Goal: Transaction & Acquisition: Purchase product/service

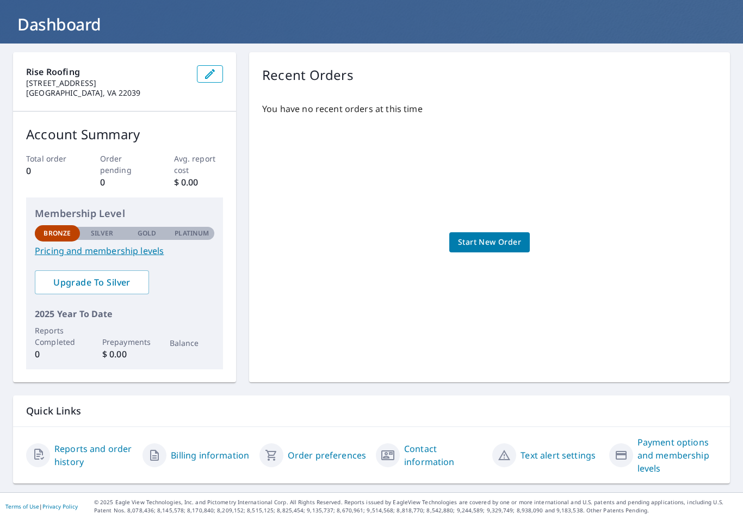
scroll to position [57, 0]
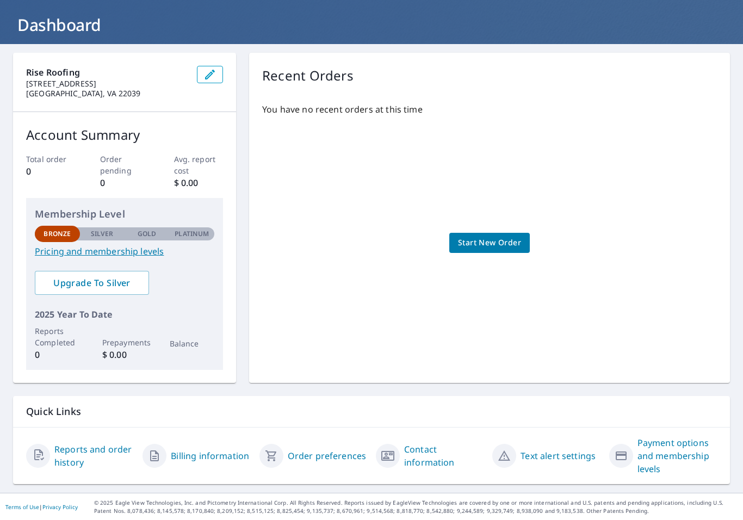
click at [510, 250] on link "Start New Order" at bounding box center [489, 243] width 80 height 20
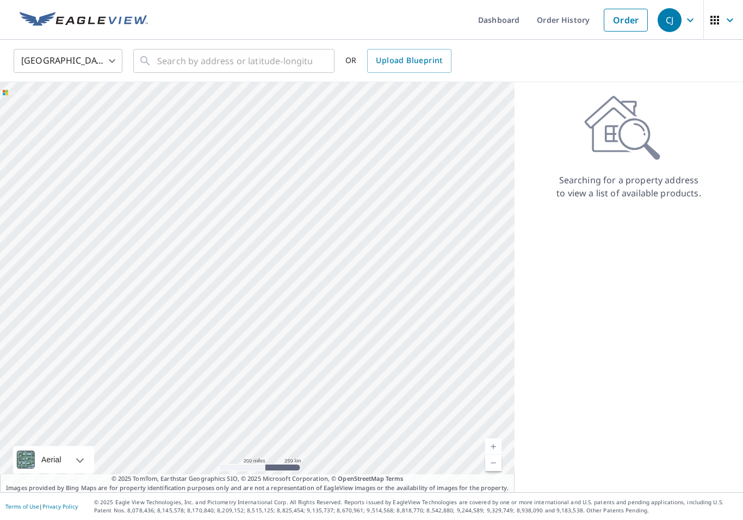
click at [500, 446] on link "Current Level 5, Zoom In" at bounding box center [493, 446] width 16 height 16
click at [501, 442] on link "Current Level 6, Zoom In" at bounding box center [493, 446] width 16 height 16
click at [247, 57] on input "text" at bounding box center [234, 61] width 155 height 30
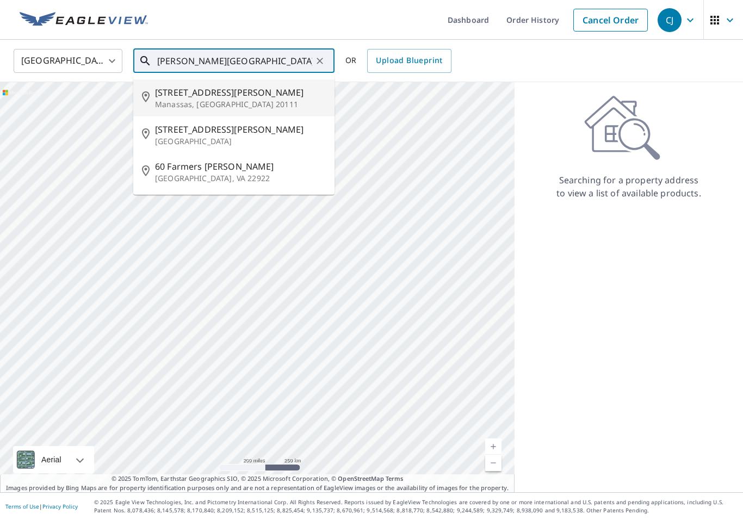
click at [222, 99] on p "Manassas, [GEOGRAPHIC_DATA] 20111" at bounding box center [240, 104] width 171 height 11
type input "[STREET_ADDRESS][PERSON_NAME]"
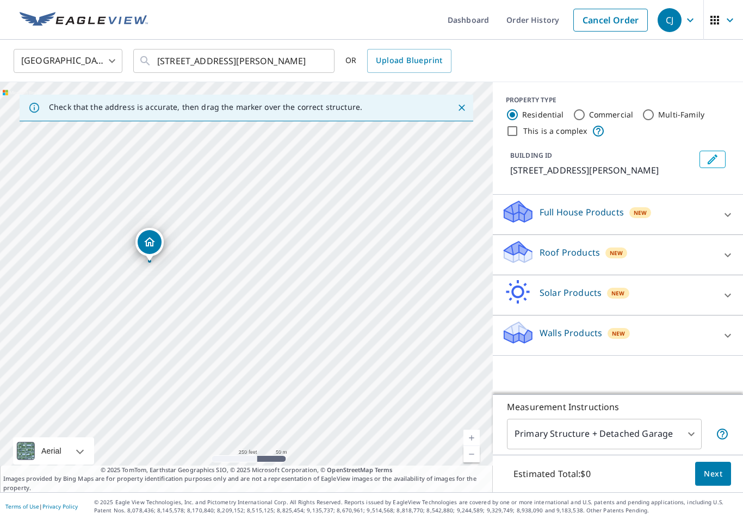
click at [474, 434] on link "Current Level 17, Zoom In" at bounding box center [471, 438] width 16 height 16
click at [472, 438] on link "Current Level 18, Zoom In" at bounding box center [471, 438] width 16 height 16
click at [685, 434] on body "CJ CJ Dashboard Order History Cancel Order CJ [GEOGRAPHIC_DATA] [GEOGRAPHIC_DAT…" at bounding box center [371, 260] width 743 height 520
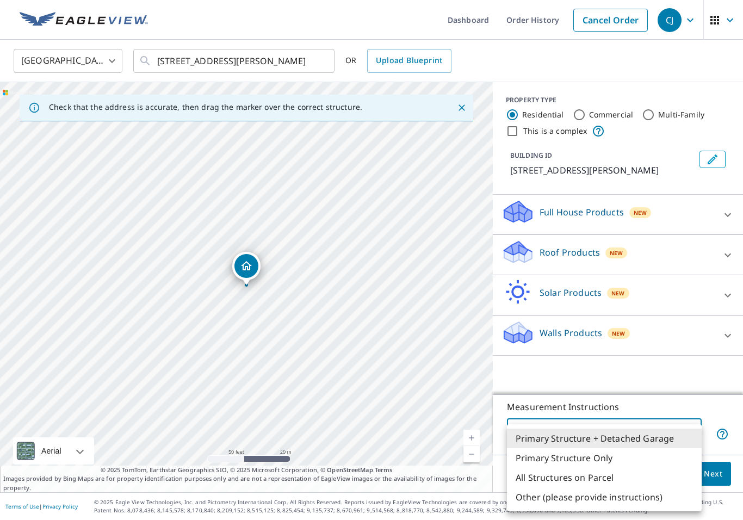
click at [682, 433] on li "Primary Structure + Detached Garage" at bounding box center [604, 438] width 195 height 20
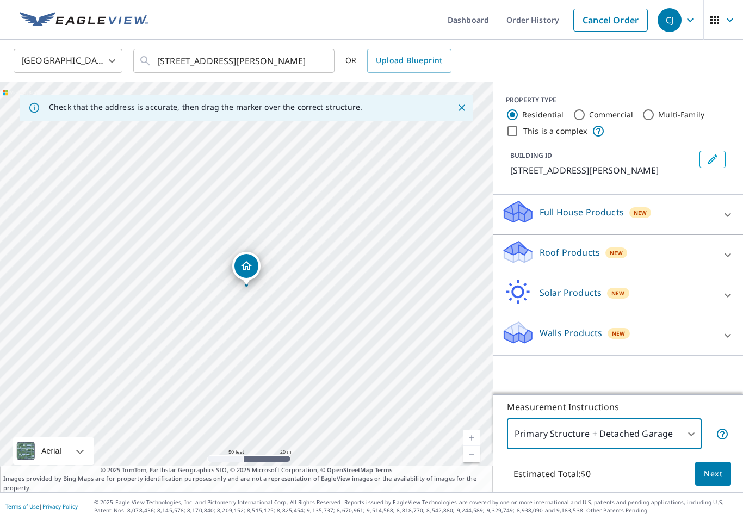
click at [729, 216] on icon at bounding box center [727, 215] width 7 height 4
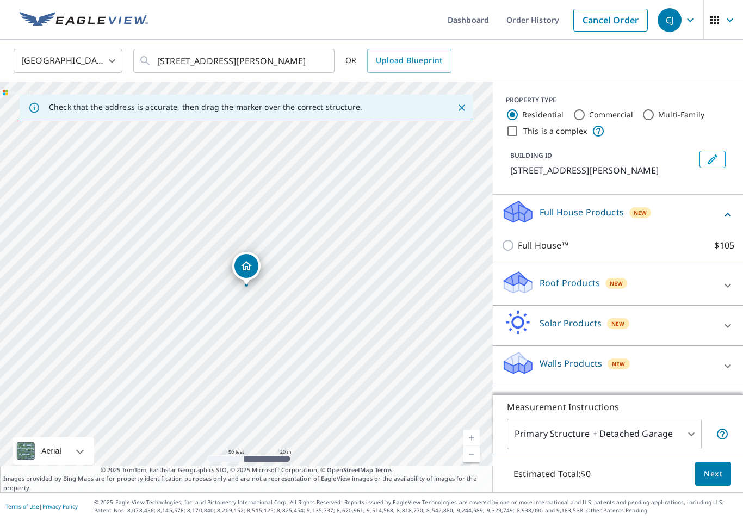
click at [728, 221] on icon at bounding box center [727, 214] width 13 height 13
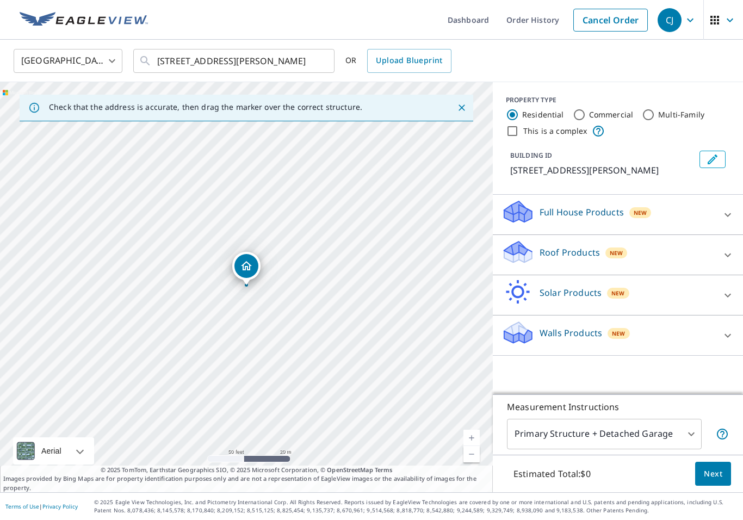
click at [727, 257] on icon at bounding box center [727, 255] width 7 height 4
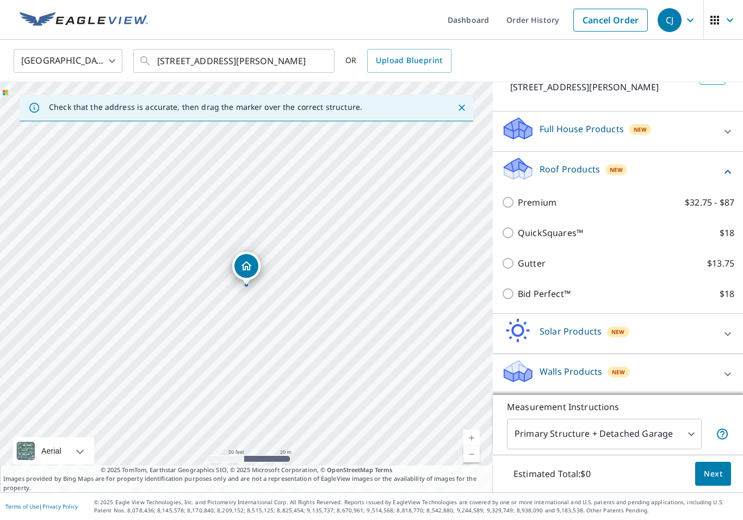
scroll to position [96, 0]
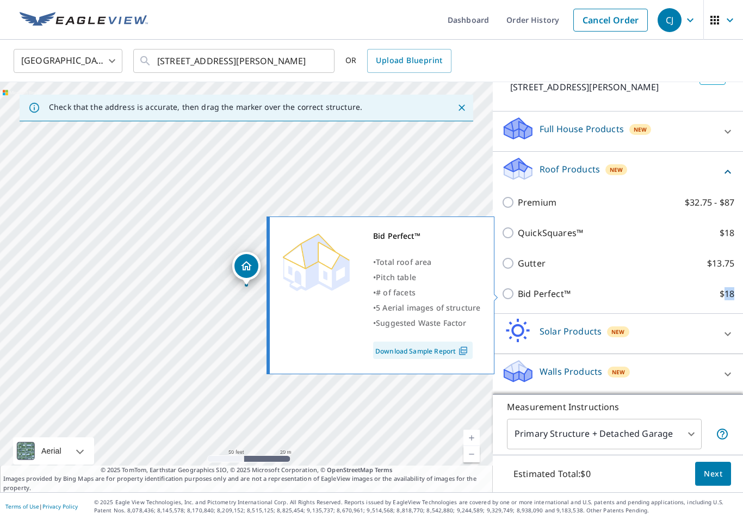
click at [577, 259] on label "Gutter $13.75" at bounding box center [626, 263] width 216 height 13
click at [518, 259] on input "Gutter $13.75" at bounding box center [509, 263] width 16 height 13
checkbox input "true"
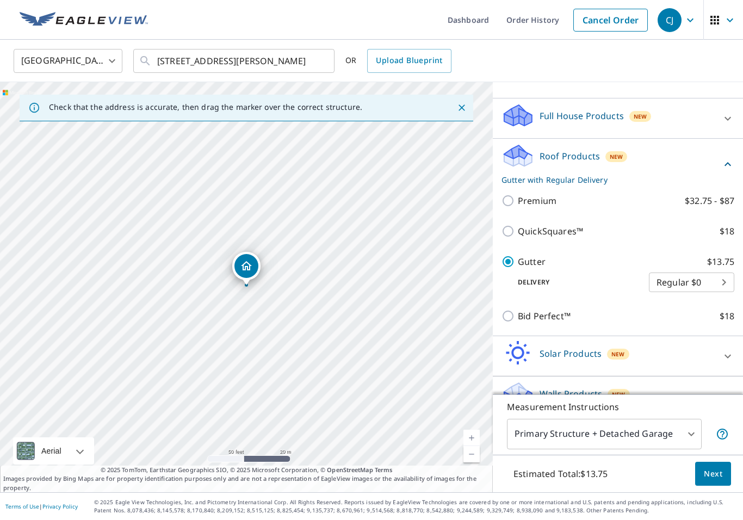
click at [588, 238] on label "QuickSquares™ $18" at bounding box center [626, 231] width 216 height 13
click at [518, 238] on input "QuickSquares™ $18" at bounding box center [509, 231] width 16 height 13
checkbox input "true"
checkbox input "false"
click at [614, 204] on div "Premium $32.75 - $87" at bounding box center [617, 200] width 233 height 30
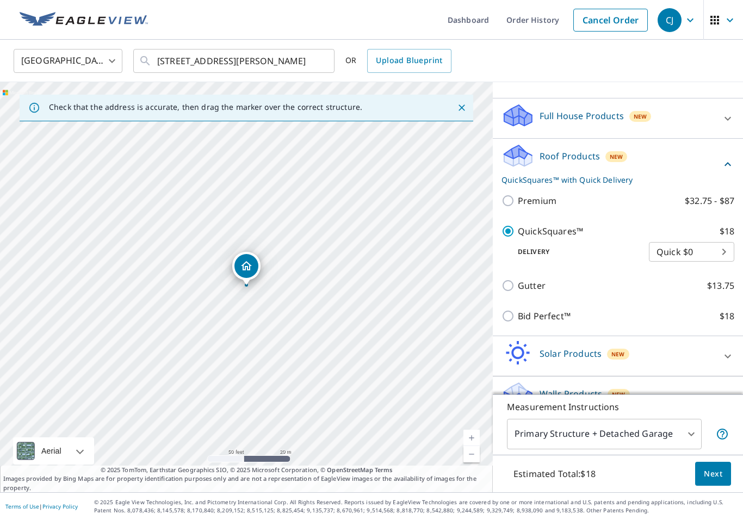
click at [507, 207] on input "Premium $32.75 - $87" at bounding box center [509, 200] width 16 height 13
checkbox input "true"
checkbox input "false"
click at [579, 207] on label "Premium $32.75 - $87" at bounding box center [626, 200] width 216 height 13
click at [518, 207] on input "Premium $32.75 - $87" at bounding box center [509, 200] width 16 height 13
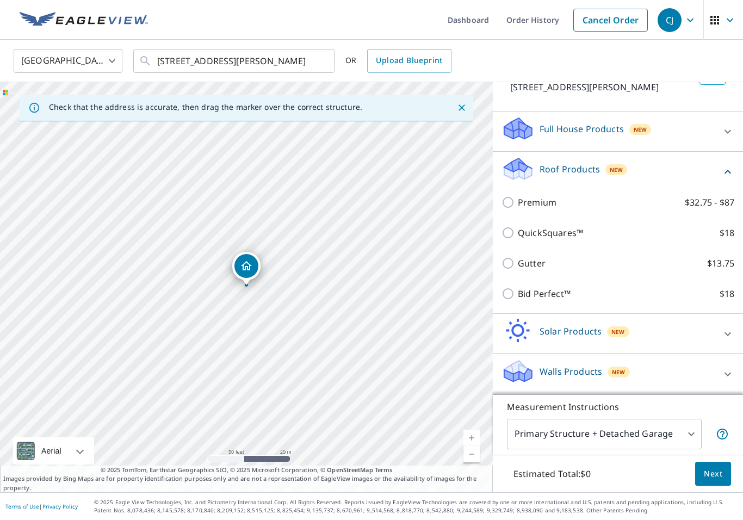
click at [570, 198] on label "Premium $32.75 - $87" at bounding box center [626, 202] width 216 height 13
click at [518, 198] on input "Premium $32.75 - $87" at bounding box center [509, 202] width 16 height 13
checkbox input "true"
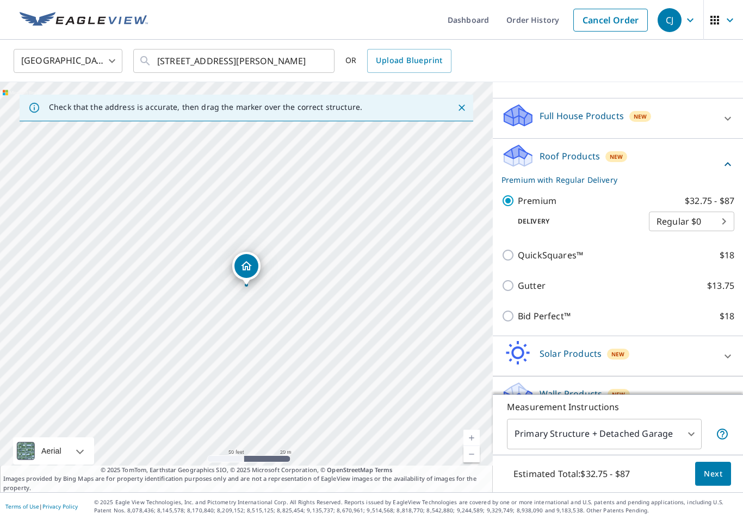
click at [702, 237] on body "CJ CJ Dashboard Order History Cancel Order CJ [GEOGRAPHIC_DATA] [GEOGRAPHIC_DAT…" at bounding box center [371, 260] width 743 height 520
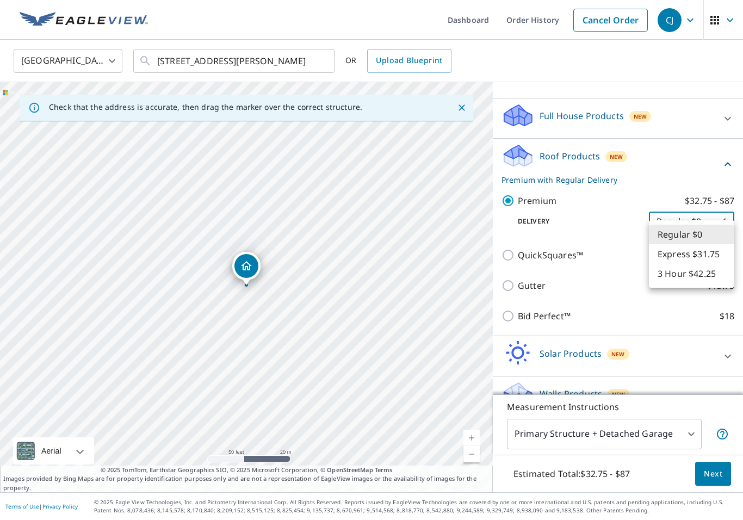
click at [604, 238] on div at bounding box center [371, 260] width 743 height 520
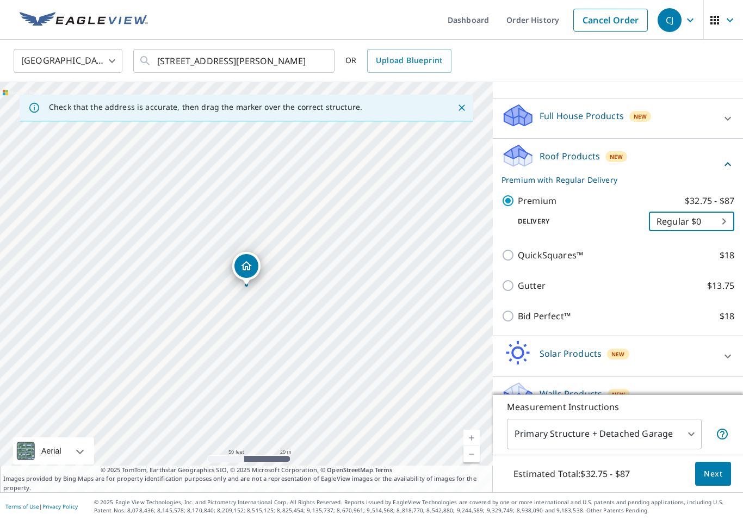
click at [725, 236] on body "CJ CJ Dashboard Order History Cancel Order CJ [GEOGRAPHIC_DATA] [GEOGRAPHIC_DAT…" at bounding box center [371, 260] width 743 height 520
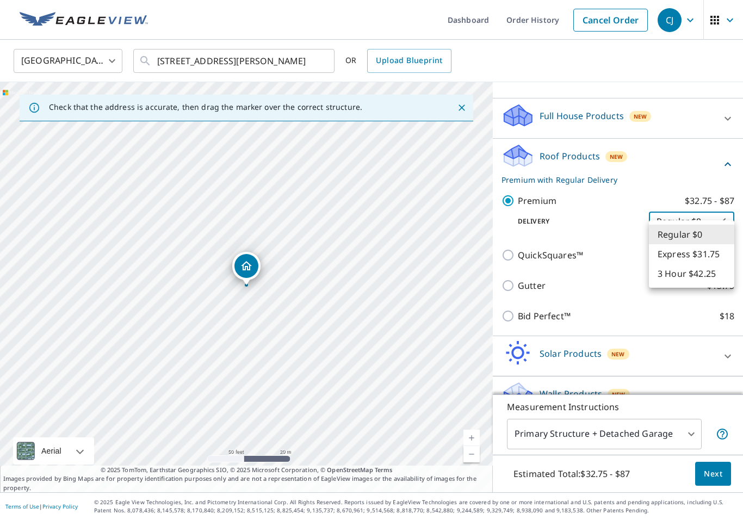
click at [575, 263] on div at bounding box center [371, 260] width 743 height 520
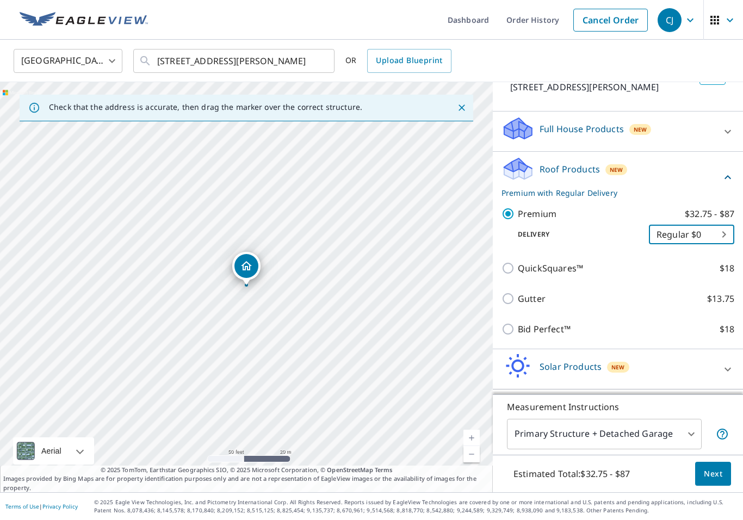
scroll to position [65, 0]
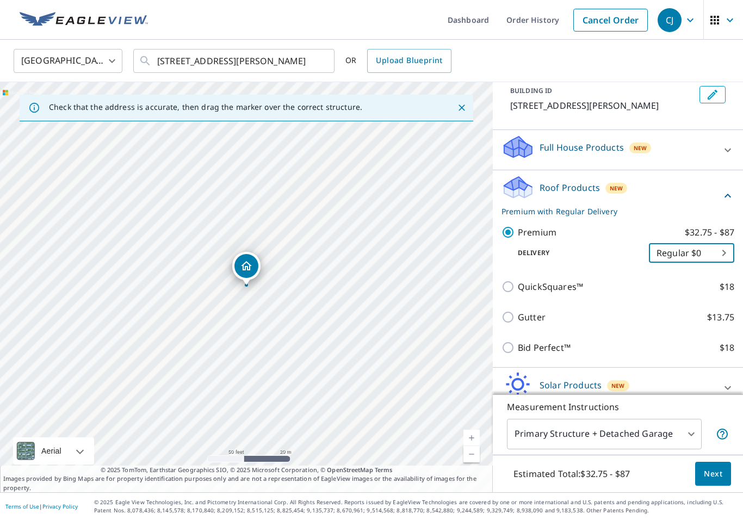
click at [716, 160] on div at bounding box center [727, 150] width 26 height 26
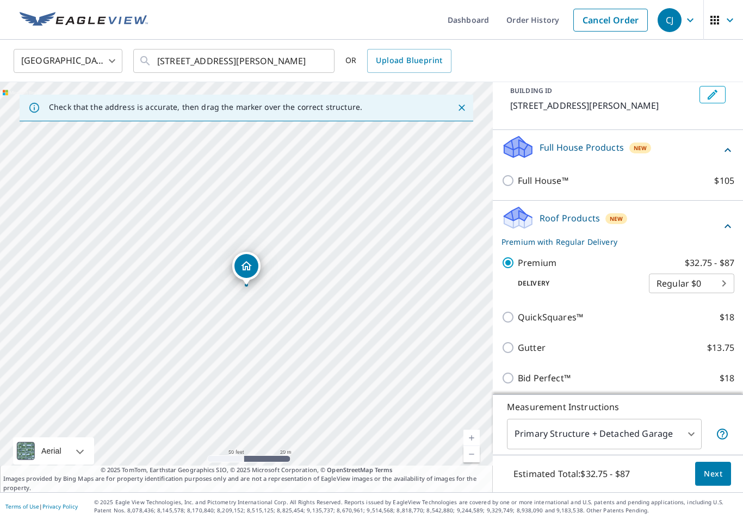
click at [722, 154] on div "Full House Products New" at bounding box center [617, 149] width 233 height 31
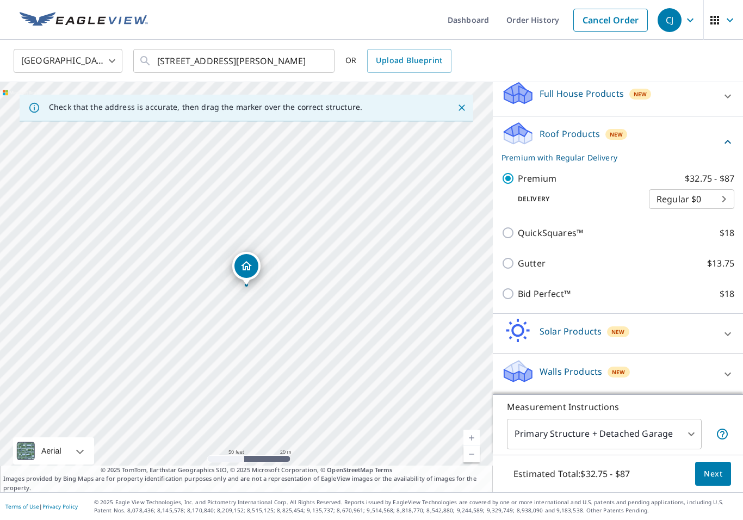
scroll to position [132, 0]
click at [610, 155] on p "Premium with Regular Delivery" at bounding box center [611, 157] width 220 height 11
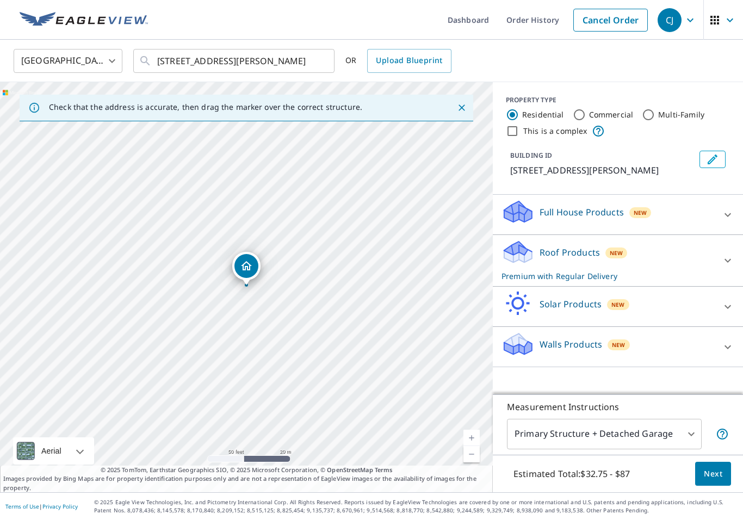
scroll to position [0, 0]
click at [569, 259] on p "Roof Products" at bounding box center [569, 252] width 60 height 13
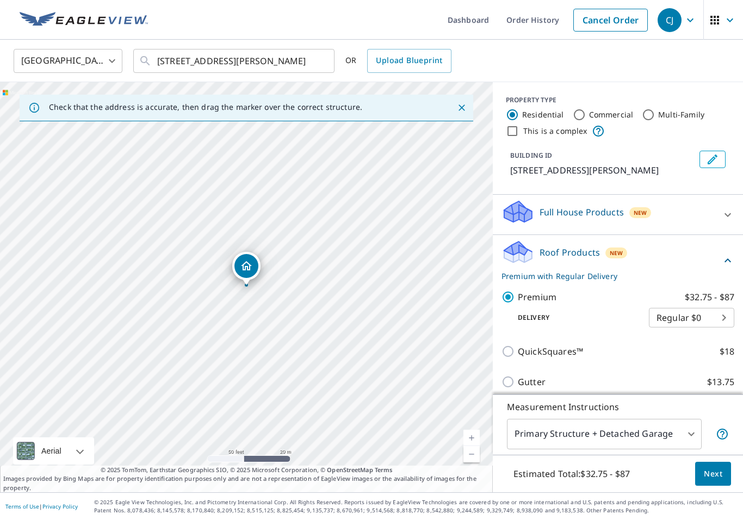
click at [573, 282] on p "Premium with Regular Delivery" at bounding box center [611, 275] width 220 height 11
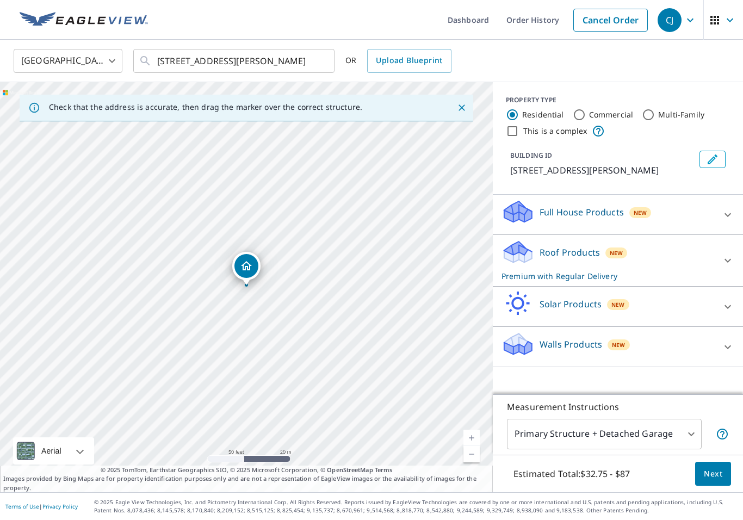
click at [563, 282] on p "Premium with Regular Delivery" at bounding box center [607, 275] width 213 height 11
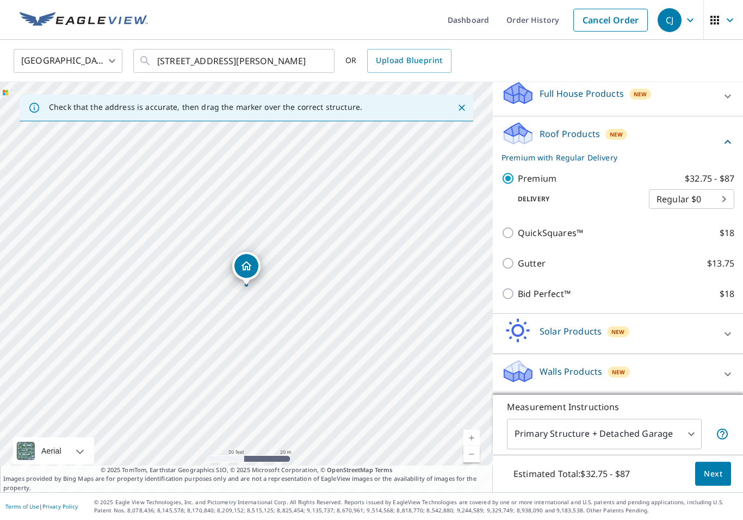
scroll to position [132, 0]
click at [552, 299] on p "Bid Perfect™" at bounding box center [544, 293] width 53 height 13
click at [518, 299] on input "Bid Perfect™ $18" at bounding box center [509, 293] width 16 height 13
checkbox input "true"
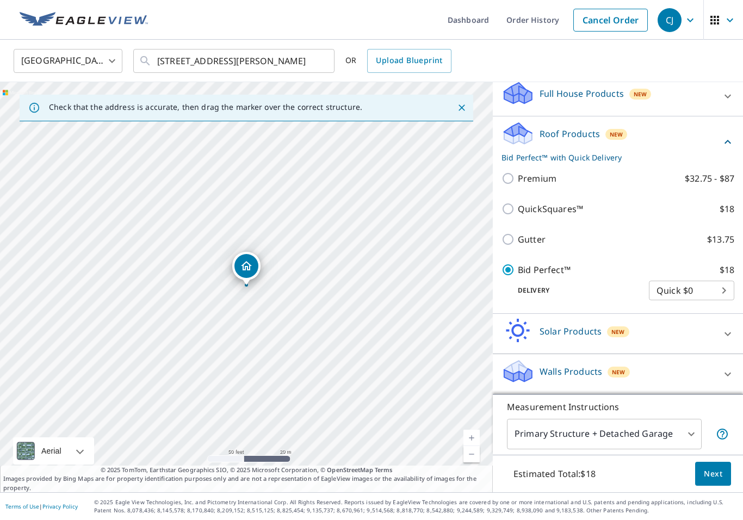
click at [548, 184] on p "Premium" at bounding box center [537, 178] width 39 height 13
click at [518, 184] on input "Premium $32.75 - $87" at bounding box center [509, 178] width 16 height 13
checkbox input "true"
checkbox input "false"
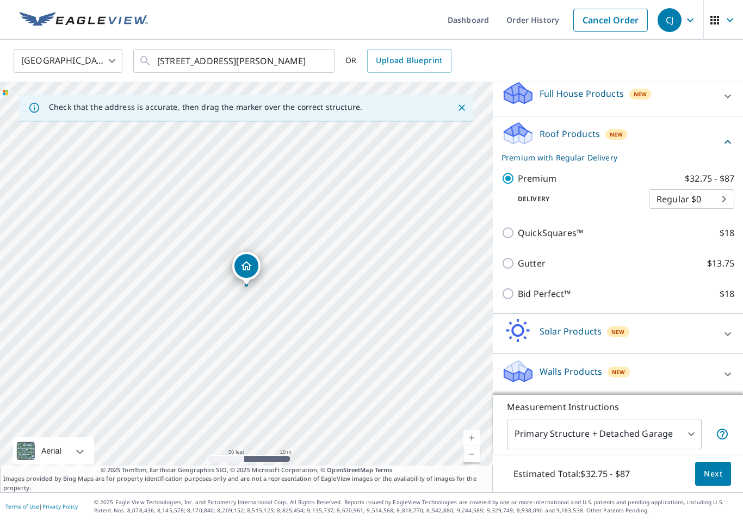
click at [730, 475] on button "Next" at bounding box center [713, 474] width 36 height 24
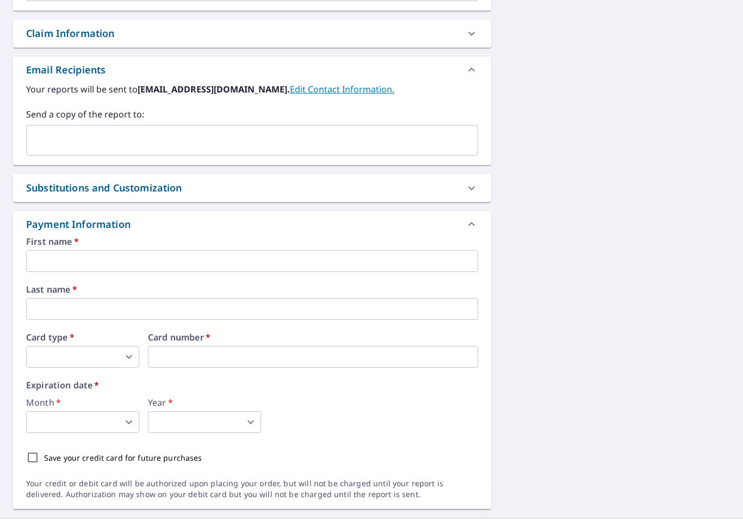
scroll to position [377, 0]
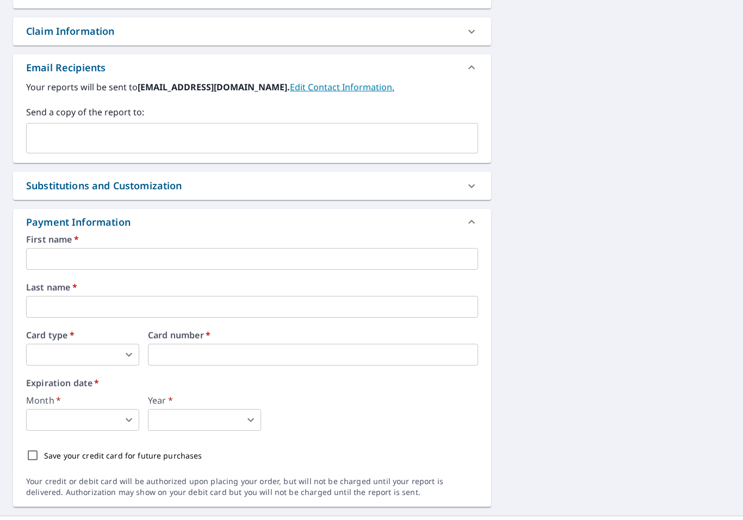
click at [350, 262] on input "text" at bounding box center [252, 259] width 452 height 22
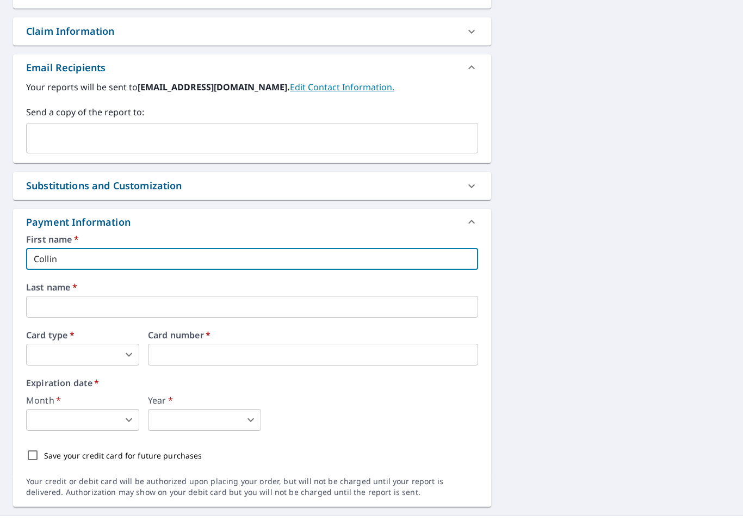
type input "Collin"
click at [392, 318] on input "text" at bounding box center [252, 307] width 452 height 22
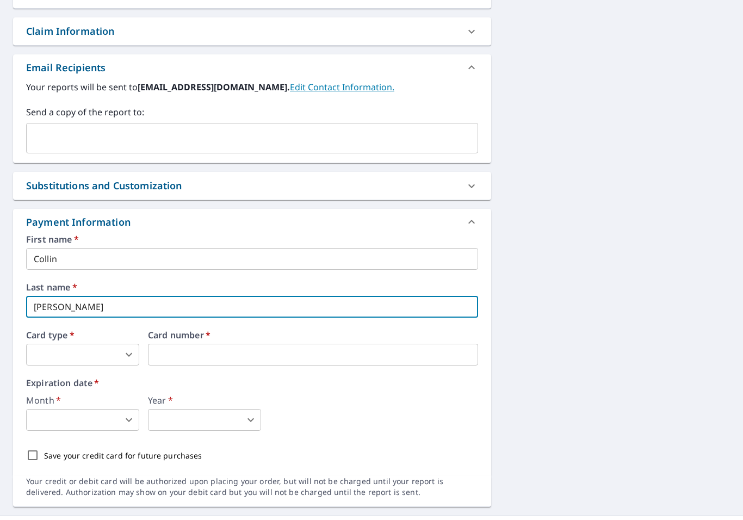
type input "[PERSON_NAME]"
click at [128, 360] on body "CJ CJ Dashboard Order History Cancel Order CJ Dashboard / Finalize Order Finali…" at bounding box center [371, 260] width 743 height 520
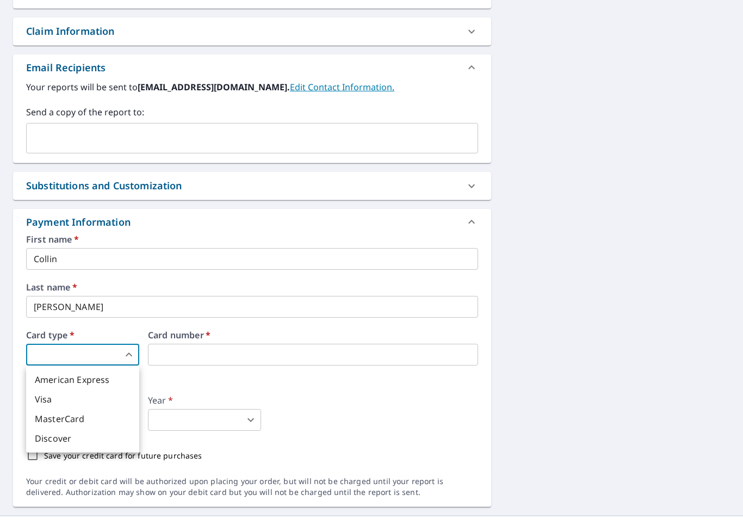
click at [92, 399] on li "Visa" at bounding box center [82, 399] width 113 height 20
type input "2"
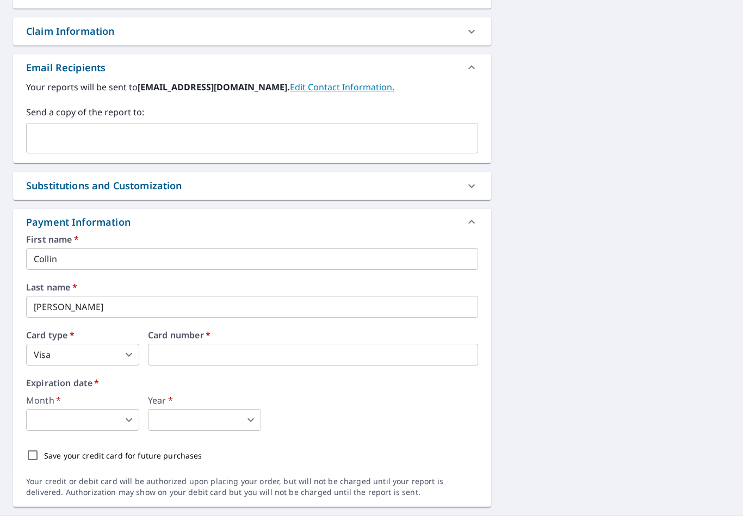
click at [125, 420] on body "CJ CJ Dashboard Order History Cancel Order CJ Dashboard / Finalize Order Finali…" at bounding box center [371, 260] width 743 height 520
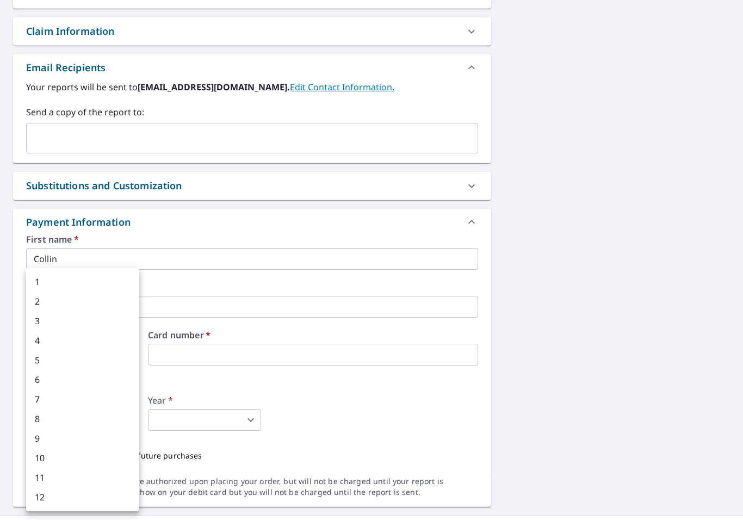
click at [77, 419] on li "8" at bounding box center [82, 419] width 113 height 20
type input "8"
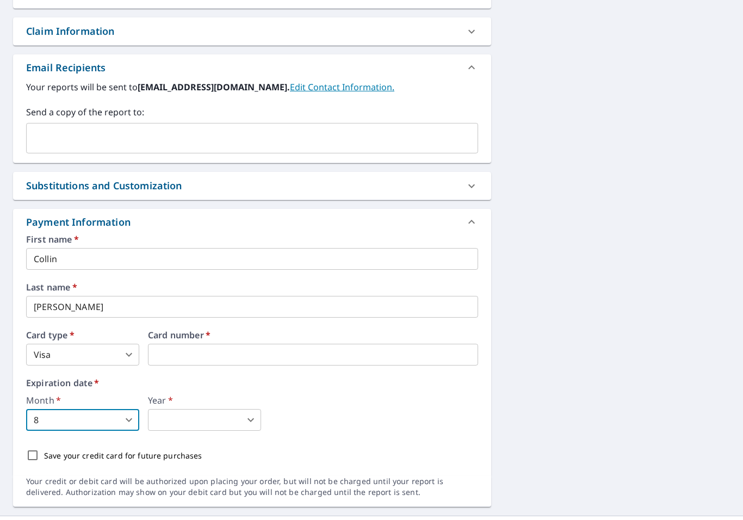
click at [204, 421] on body "CJ CJ Dashboard Order History Cancel Order CJ Dashboard / Finalize Order Finali…" at bounding box center [371, 260] width 743 height 520
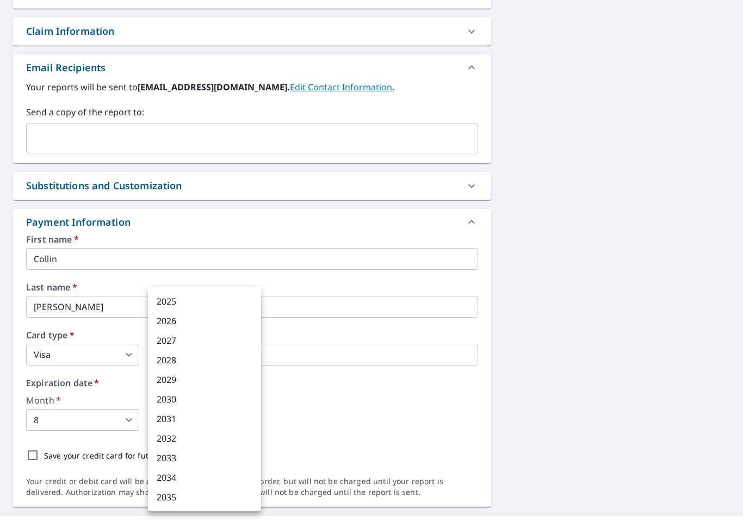
click at [204, 397] on li "2030" at bounding box center [204, 399] width 113 height 20
type input "2030"
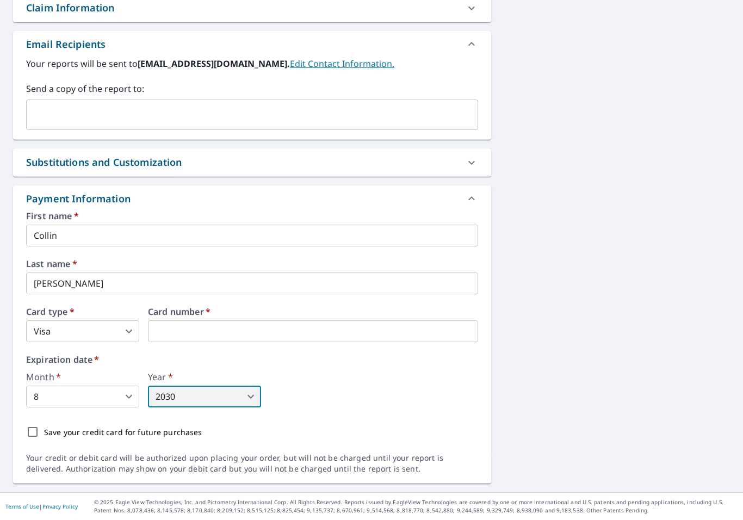
scroll to position [401, 0]
click at [34, 438] on input "Save your credit card for future purchases" at bounding box center [32, 431] width 23 height 23
checkbox input "true"
click at [445, 163] on div "Substitutions and Customization" at bounding box center [242, 162] width 432 height 15
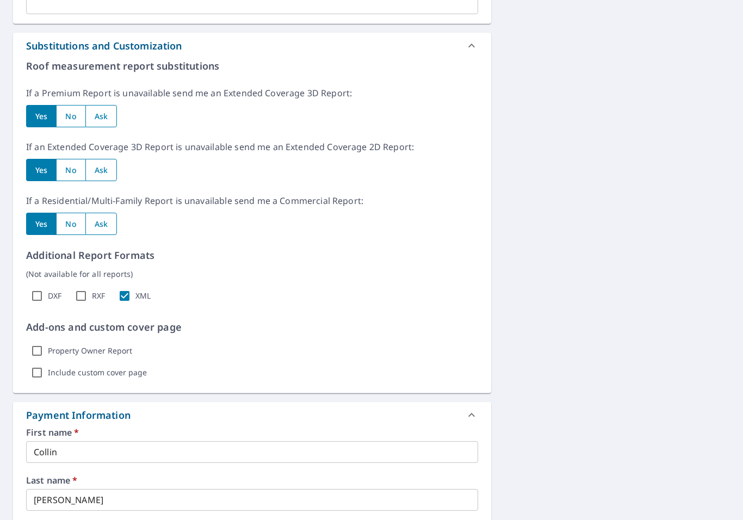
scroll to position [533, 0]
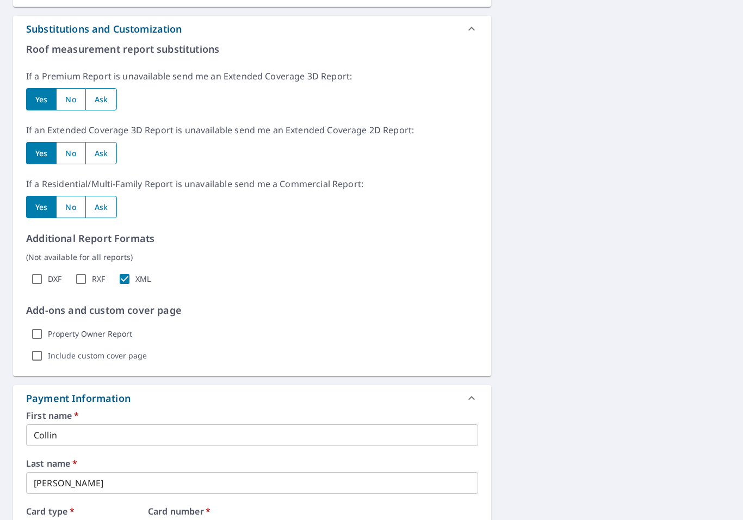
click at [76, 339] on label "Property Owner Report" at bounding box center [90, 334] width 84 height 10
click at [48, 339] on input "Property Owner Report" at bounding box center [37, 334] width 22 height 22
checkbox input "true"
click at [45, 356] on input "Include custom cover page" at bounding box center [37, 356] width 22 height 22
click at [193, 353] on p "Show options" at bounding box center [187, 355] width 50 height 11
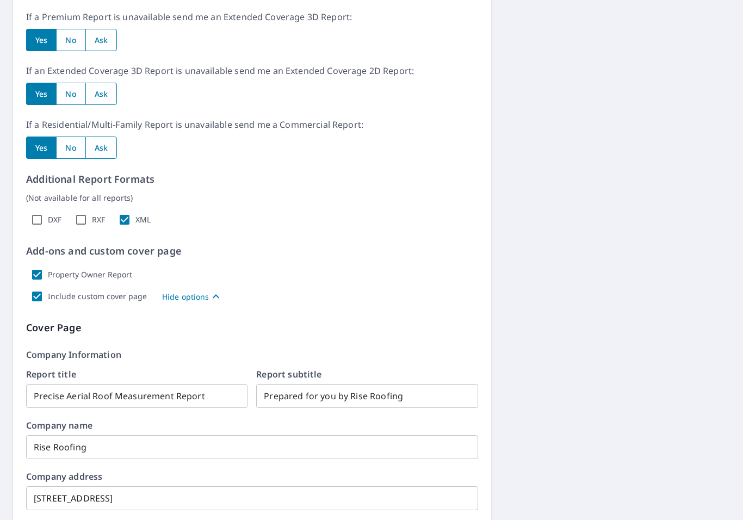
scroll to position [589, 0]
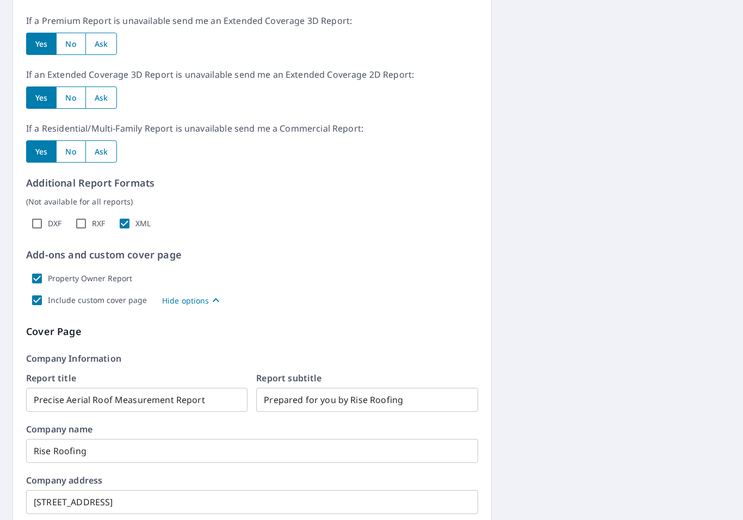
click at [99, 305] on label "Include custom cover page" at bounding box center [97, 300] width 99 height 10
click at [48, 306] on input "Include custom cover page" at bounding box center [37, 300] width 22 height 22
checkbox input "false"
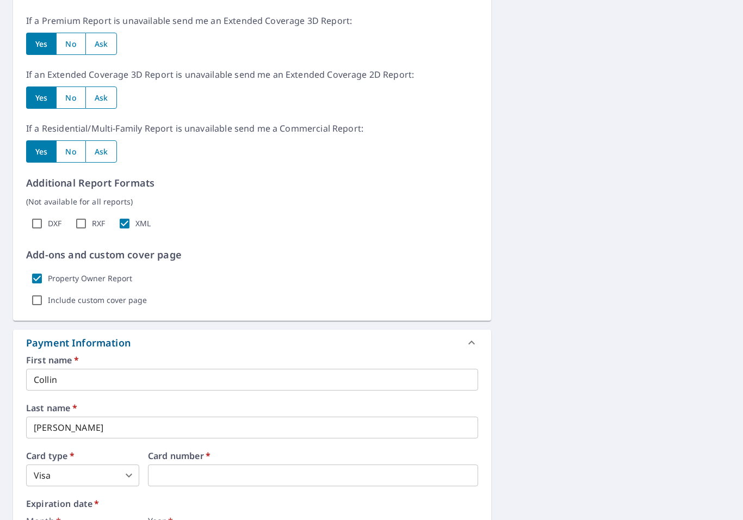
click at [114, 274] on label "Property Owner Report" at bounding box center [90, 278] width 84 height 10
click at [48, 274] on input "Property Owner Report" at bounding box center [37, 279] width 22 height 22
checkbox input "false"
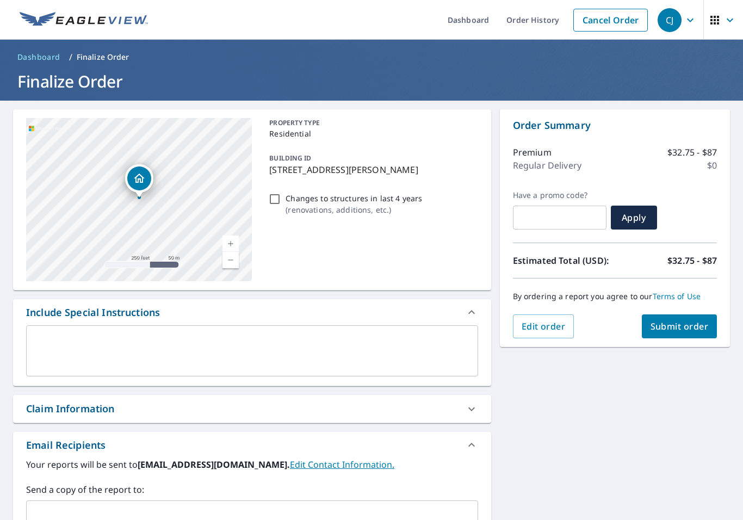
scroll to position [0, 0]
click at [676, 331] on span "Submit order" at bounding box center [679, 326] width 58 height 12
